Goal: Information Seeking & Learning: Compare options

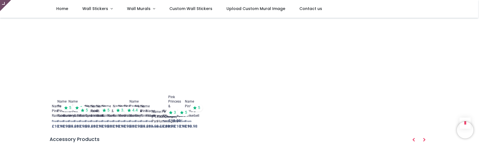
scroll to position [716, 0]
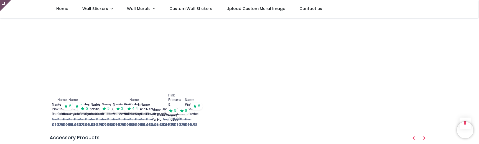
click at [282, 99] on ol "Name Pink Rainbow From £ 10.98 Name Pastel Pink Rainbow From £ 10.98 5 Name Rai…" at bounding box center [240, 41] width 380 height 176
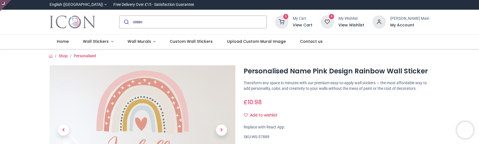
type input "**********"
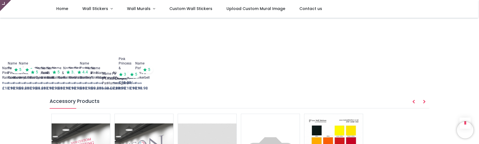
scroll to position [753, 0]
click at [100, 75] on div "Name Pink Peter Pan From £ 9.98" at bounding box center [102, 81] width 4 height 24
click at [108, 71] on div "Name Pink [PERSON_NAME] Pan" at bounding box center [114, 78] width 25 height 14
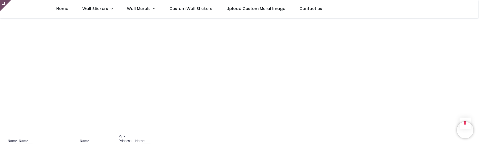
scroll to position [670, 0]
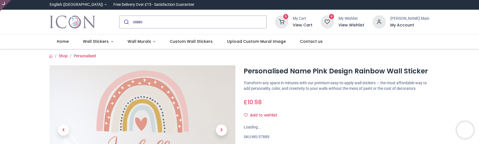
type input "**********"
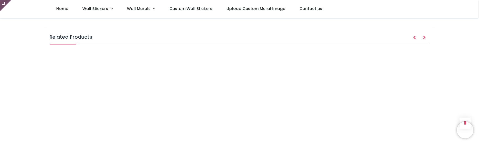
scroll to position [614, 0]
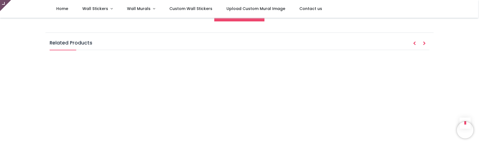
click at [324, 105] on ol "Name Pink Rainbow From £ 10.98 Name Pastel Pink Rainbow From £ 10.98 5 Name Rai…" at bounding box center [240, 143] width 380 height 176
drag, startPoint x: 324, startPoint y: 105, endPoint x: 264, endPoint y: 101, distance: 60.8
click at [264, 101] on ol "Name Pink Rainbow From £ 10.98 Name Pastel Pink Rainbow From £ 10.98 5 Name Rai…" at bounding box center [240, 143] width 380 height 176
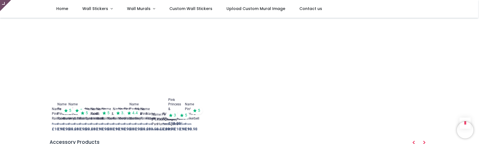
scroll to position [717, 0]
